Goal: Information Seeking & Learning: Learn about a topic

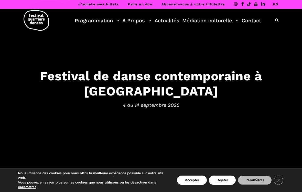
click at [225, 175] on button "Rejeter" at bounding box center [222, 179] width 27 height 9
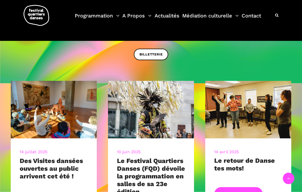
scroll to position [103, 0]
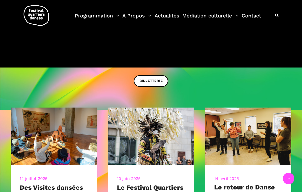
click at [157, 118] on img at bounding box center [151, 135] width 86 height 57
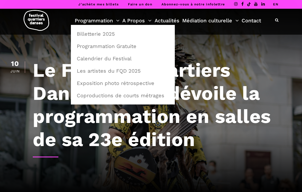
click at [102, 21] on link "Programmation" at bounding box center [97, 20] width 45 height 9
click at [123, 47] on link "Programmation Gratuite" at bounding box center [123, 46] width 98 height 12
